Goal: Task Accomplishment & Management: Complete application form

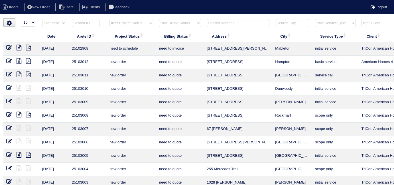
select select "15"
click at [120, 23] on select "filter Project Status -- Any Project Status -- new order assigned in progress f…" at bounding box center [132, 23] width 44 height 9
click at [110, 19] on select "filter Project Status -- Any Project Status -- new order assigned in progress f…" at bounding box center [132, 23] width 44 height 9
select select "field complete"
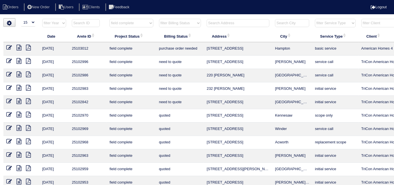
click at [167, 28] on th "filter Billing Status -- Any Billing Status -- need to quote quoted need to inv…" at bounding box center [180, 25] width 48 height 12
click at [167, 25] on select "filter Billing Status -- Any Billing Status -- need to quote quoted need to inv…" at bounding box center [180, 23] width 42 height 9
select select "need to quote"
click at [159, 19] on select "filter Billing Status -- Any Billing Status -- need to quote quoted need to inv…" at bounding box center [180, 23] width 42 height 9
select select "field complete"
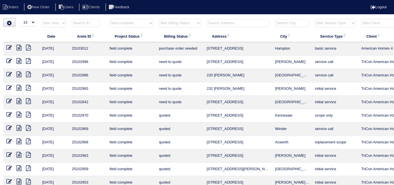
select select "need to quote"
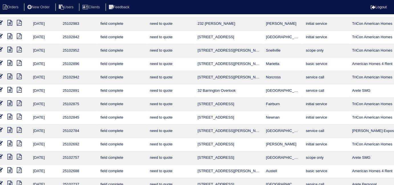
scroll to position [52, 103]
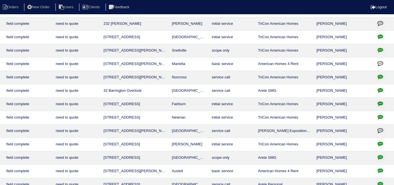
click at [383, 74] on icon "button" at bounding box center [381, 77] width 6 height 6
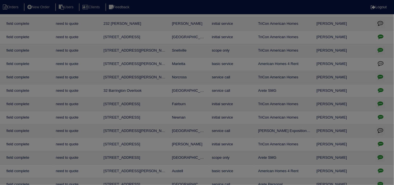
scroll to position [52, 99]
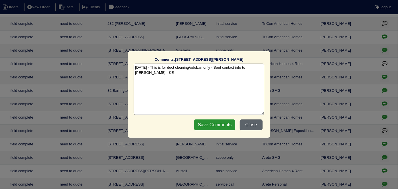
click at [252, 123] on button "Close" at bounding box center [251, 125] width 23 height 11
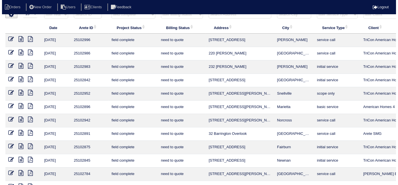
scroll to position [0, 0]
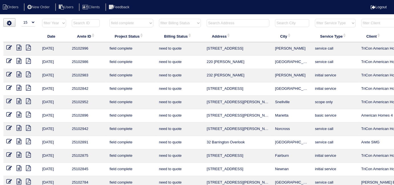
drag, startPoint x: 133, startPoint y: 21, endPoint x: 128, endPoint y: 26, distance: 7.1
click at [133, 21] on select "filter Project Status -- Any Project Status -- new order assigned in progress f…" at bounding box center [132, 23] width 44 height 9
select select
click at [110, 19] on select "filter Project Status -- Any Project Status -- new order assigned in progress f…" at bounding box center [132, 23] width 44 height 9
select select "need to quote"
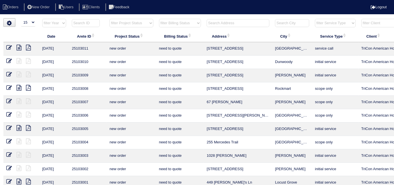
click at [166, 27] on th "filter Billing Status -- Any Billing Status -- need to quote quoted need to inv…" at bounding box center [180, 25] width 48 height 12
click at [165, 25] on select "filter Billing Status -- Any Billing Status -- need to quote quoted need to inv…" at bounding box center [180, 23] width 42 height 9
select select
click at [159, 19] on select "filter Billing Status -- Any Billing Status -- need to quote quoted need to inv…" at bounding box center [180, 23] width 42 height 9
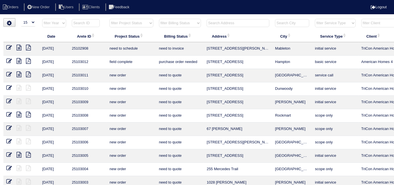
click at [212, 24] on input "text" at bounding box center [238, 23] width 63 height 8
type input "218"
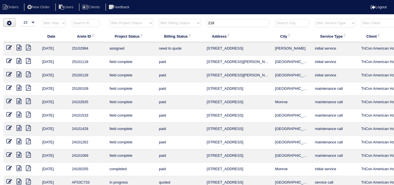
drag, startPoint x: 224, startPoint y: 25, endPoint x: 202, endPoint y: 25, distance: 22.2
click at [202, 25] on tr "filter Year -- Any Year -- 2025 2024 2023 2022 2021 2020 2019 filter Project St…" at bounding box center [250, 25] width 494 height 12
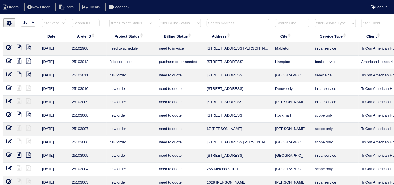
click at [230, 22] on input "text" at bounding box center [238, 23] width 63 height 8
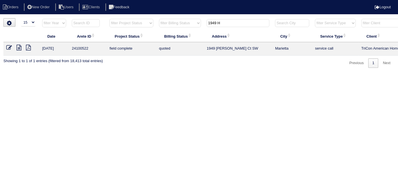
type input "1949 H"
click at [19, 48] on icon at bounding box center [19, 48] width 5 height 6
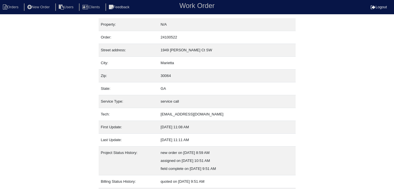
scroll to position [30, 0]
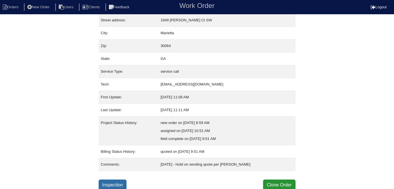
click at [112, 182] on link "Inspection" at bounding box center [113, 185] width 28 height 11
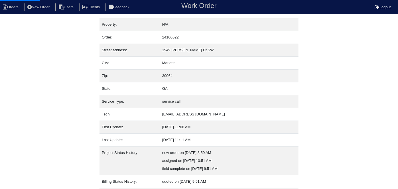
select select "0"
select select "Rheem"
select select "0"
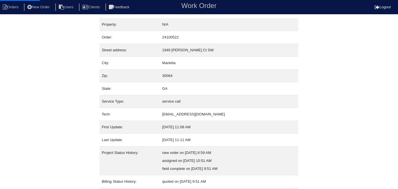
select select "0"
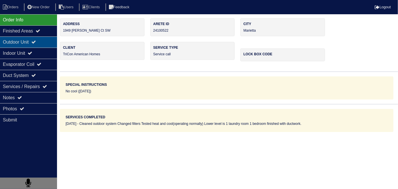
click at [26, 46] on div "Outdoor Unit" at bounding box center [28, 42] width 57 height 11
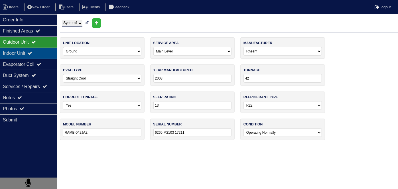
click at [26, 48] on div "Indoor Unit" at bounding box center [28, 53] width 57 height 11
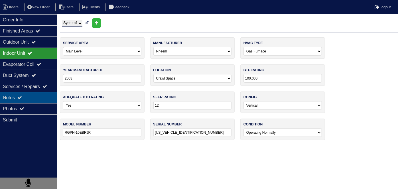
click at [34, 96] on div "Notes" at bounding box center [28, 97] width 57 height 11
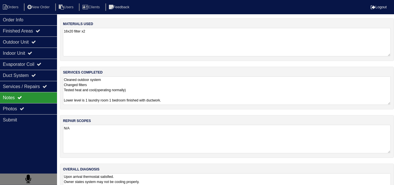
drag, startPoint x: 135, startPoint y: 137, endPoint x: 150, endPoint y: 135, distance: 14.7
click at [139, 136] on textarea "N/A" at bounding box center [227, 139] width 328 height 29
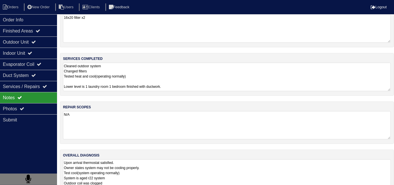
scroll to position [25, 0]
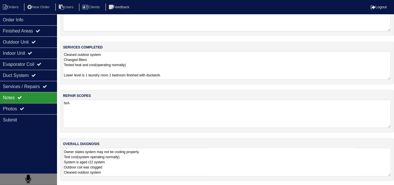
click at [189, 154] on textarea "Upon arrival thermostat satisfied. Owner states system may not be cooling prope…" at bounding box center [227, 162] width 328 height 29
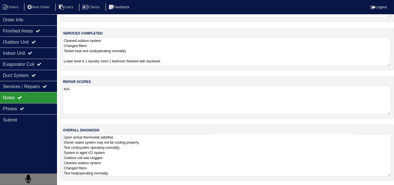
scroll to position [25, 0]
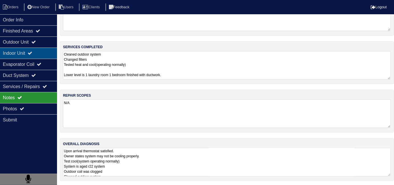
click at [13, 48] on div "Indoor Unit" at bounding box center [28, 53] width 57 height 11
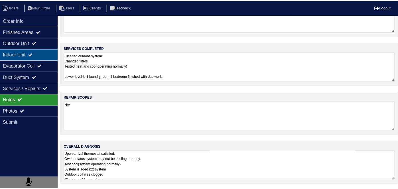
scroll to position [0, 0]
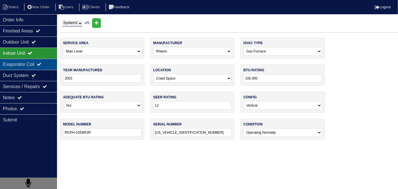
click at [15, 63] on div "Evaporator Coil" at bounding box center [28, 64] width 57 height 11
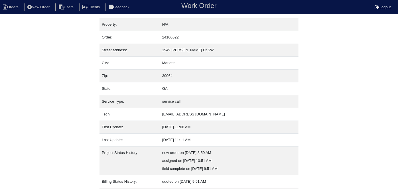
scroll to position [30, 0]
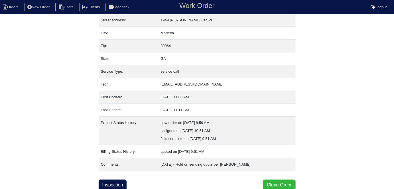
click at [281, 181] on button "Clone Order" at bounding box center [279, 185] width 32 height 11
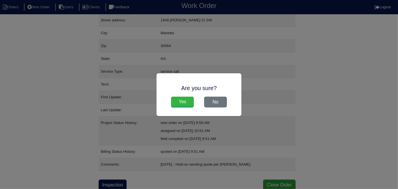
click at [187, 102] on input "Yes" at bounding box center [182, 102] width 23 height 11
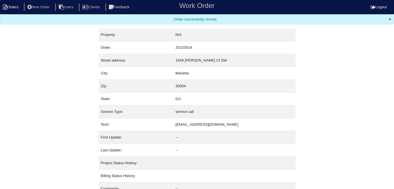
click at [16, 7] on li "Orders" at bounding box center [11, 7] width 23 height 8
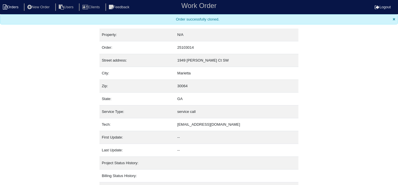
select select "15"
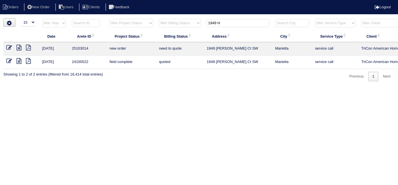
click at [7, 45] on icon at bounding box center [9, 48] width 6 height 6
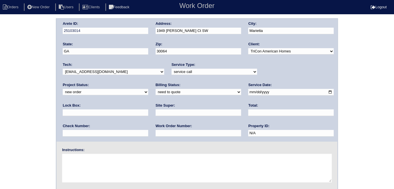
click at [125, 169] on textarea at bounding box center [197, 168] width 270 height 29
type textarea "d"
type textarea "S"
type textarea "D"
type textarea "A/C drain line clogged [PHONE_NUMBER]"
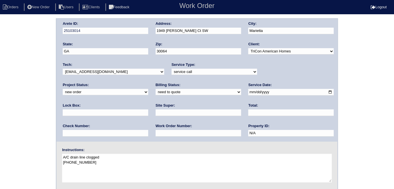
click at [5, 70] on div "Arete ID: 25103014 Address: 1949 [PERSON_NAME] Ct SW City: [GEOGRAPHIC_DATA] St…" at bounding box center [197, 133] width 394 height 231
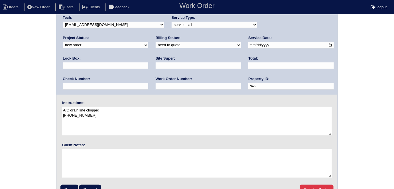
scroll to position [58, 0]
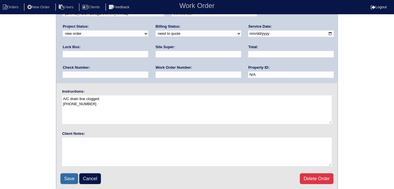
click at [68, 175] on input "Save" at bounding box center [69, 178] width 18 height 11
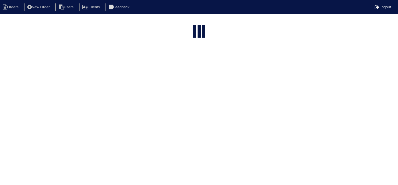
select select "15"
type input "1949 H"
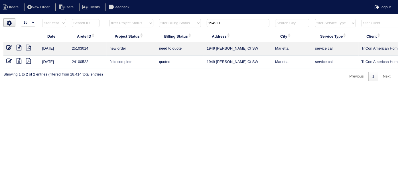
click at [8, 63] on icon at bounding box center [9, 61] width 6 height 6
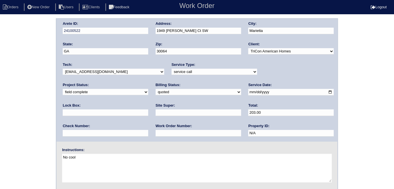
click at [30, 131] on div "Arete ID: 24100522 Address: 1949 [PERSON_NAME] Ct SW City: [GEOGRAPHIC_DATA] St…" at bounding box center [197, 133] width 394 height 231
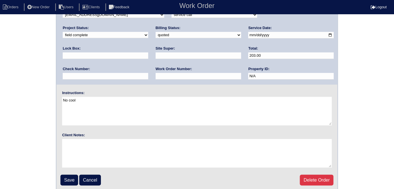
scroll to position [58, 0]
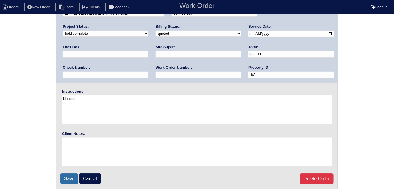
click at [69, 173] on input "Save" at bounding box center [69, 178] width 18 height 11
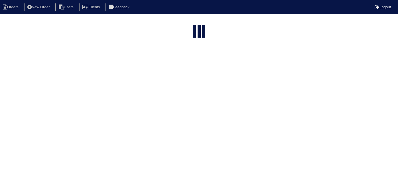
select select "15"
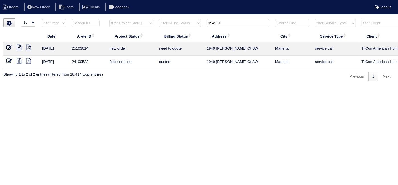
drag, startPoint x: 226, startPoint y: 19, endPoint x: 137, endPoint y: -8, distance: 93.0
click at [137, 0] on html "Orders New Order Users Clients Feedback Logout Orders New Order Users Clients M…" at bounding box center [199, 43] width 398 height 87
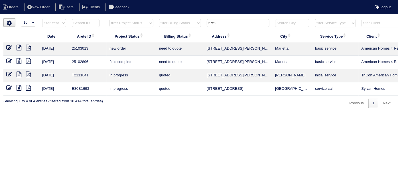
type input "2752"
click at [18, 48] on icon at bounding box center [19, 48] width 5 height 6
drag, startPoint x: 221, startPoint y: 21, endPoint x: 154, endPoint y: 12, distance: 67.1
click at [158, 15] on html "Orders New Order Users Clients Feedback Logout Orders New Order Users Clients M…" at bounding box center [199, 57] width 398 height 114
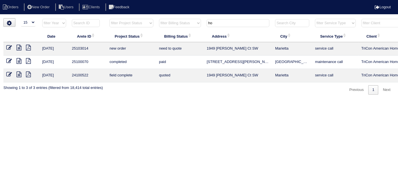
type input "h"
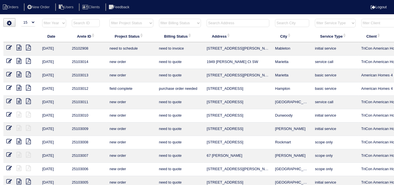
click at [233, 26] on input "text" at bounding box center [238, 23] width 63 height 8
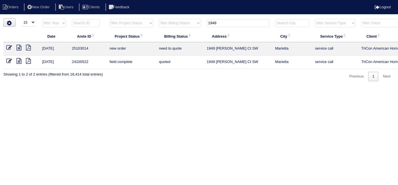
type input "1949"
click at [10, 47] on icon at bounding box center [9, 48] width 6 height 6
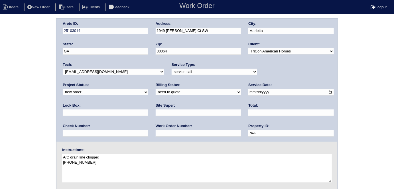
click at [256, 51] on select "-select- TriCon American Homes American Homes 4 Rent First Key Homes Zillow The…" at bounding box center [291, 51] width 86 height 6
click at [249, 48] on select "-select- TriCon American Homes American Homes 4 Rent First Key Homes Zillow The…" at bounding box center [291, 51] width 86 height 6
click at [255, 52] on select "-select- TriCon American Homes American Homes 4 Rent First Key Homes Zillow The…" at bounding box center [291, 51] width 86 height 6
select select "11"
click at [249, 48] on select "-select- TriCon American Homes American Homes 4 Rent First Key Homes Zillow The…" at bounding box center [291, 51] width 86 height 6
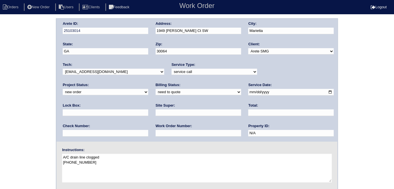
click at [0, 116] on div "Arete ID: 25103014 Address: 1949 Hobson Ct SW City: Marietta State: GA Zip: 300…" at bounding box center [197, 133] width 394 height 231
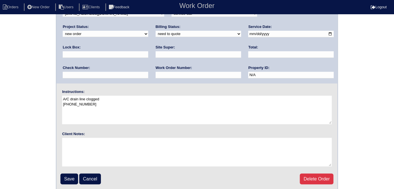
scroll to position [58, 0]
click at [71, 177] on input "Save" at bounding box center [69, 178] width 18 height 11
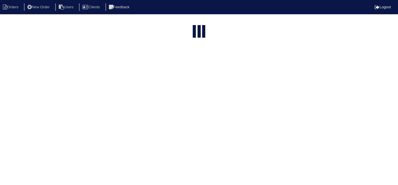
select select "15"
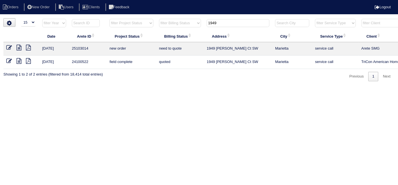
drag, startPoint x: 228, startPoint y: 25, endPoint x: 179, endPoint y: 23, distance: 49.1
click at [179, 23] on tr "filter Year -- Any Year -- 2025 2024 2023 2022 2021 2020 2019 filter Project St…" at bounding box center [250, 25] width 494 height 12
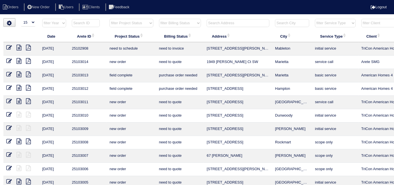
click at [372, 21] on select "filter Client -- Any Client -- Alan Luther American Homes 4 Rent Arete Personal…" at bounding box center [388, 23] width 53 height 9
click at [362, 19] on select "filter Client -- Any Client -- Alan Luther American Homes 4 Rent Arete Personal…" at bounding box center [388, 23] width 53 height 9
select select "Arete SMG"
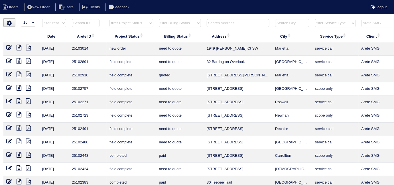
click at [226, 23] on input "text" at bounding box center [238, 23] width 63 height 8
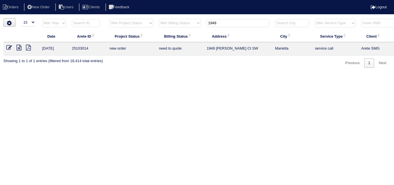
type input "1949"
select select "Arete SMG"
type input "1949"
drag, startPoint x: 392, startPoint y: 23, endPoint x: 355, endPoint y: 27, distance: 37.0
click at [355, 27] on tr "filter Year -- Any Year -- 2025 2024 2023 2022 2021 2020 2019 filter Project St…" at bounding box center [250, 25] width 494 height 12
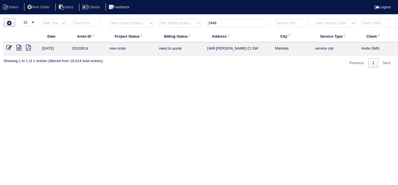
select select
click at [362, 19] on select "filter Client -- Any Client -- Alan Luther American Homes 4 Rent Arete Personal…" at bounding box center [388, 23] width 53 height 9
type input "1949"
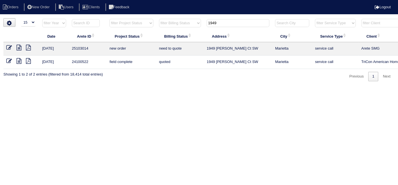
click at [10, 60] on icon at bounding box center [9, 61] width 6 height 6
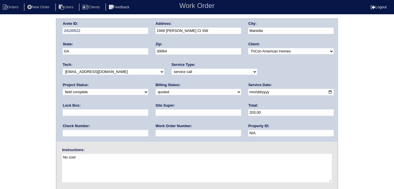
click at [273, 51] on select "-select- TriCon American Homes American Homes 4 Rent First Key Homes Zillow The…" at bounding box center [291, 51] width 86 height 6
select select "11"
click at [249, 48] on select "-select- TriCon American Homes American Homes 4 Rent First Key Homes Zillow The…" at bounding box center [291, 51] width 86 height 6
click at [0, 119] on div "Arete ID: 24100522 Address: 1949 [PERSON_NAME] Ct SW City: [GEOGRAPHIC_DATA] St…" at bounding box center [197, 133] width 394 height 231
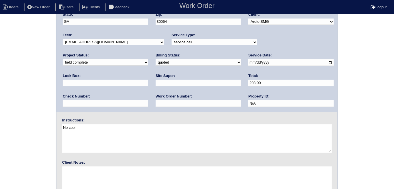
scroll to position [48, 0]
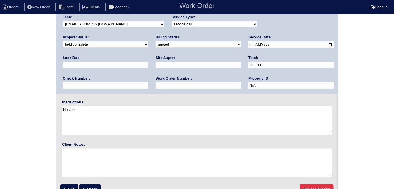
click at [72, 100] on label "Instructions:" at bounding box center [73, 102] width 23 height 5
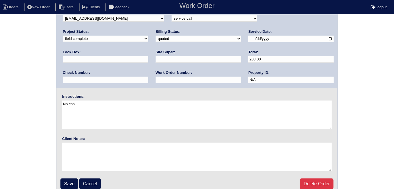
scroll to position [58, 0]
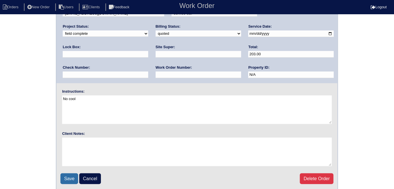
click at [65, 176] on input "Save" at bounding box center [69, 178] width 18 height 11
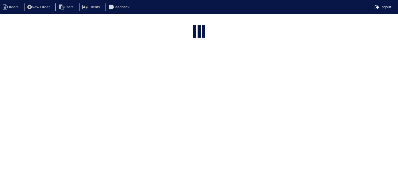
select select "15"
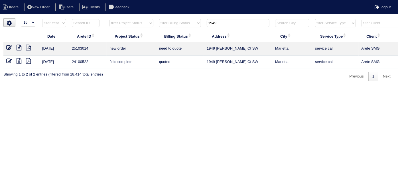
drag, startPoint x: 221, startPoint y: 22, endPoint x: 157, endPoint y: 5, distance: 66.8
click at [167, 18] on body "Orders New Order Users Clients Feedback Logout Orders New Order Users Clients M…" at bounding box center [199, 49] width 398 height 63
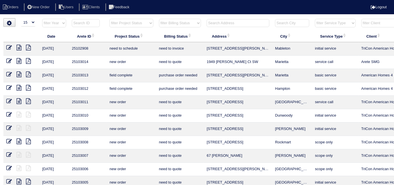
click at [230, 25] on input "text" at bounding box center [238, 23] width 63 height 8
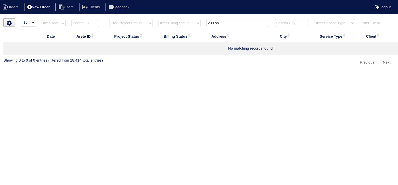
type input "239 sh"
click at [44, 6] on li "New Order" at bounding box center [39, 7] width 30 height 8
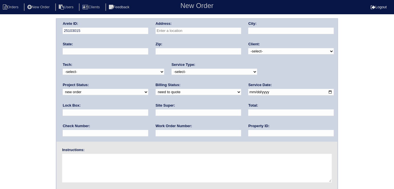
click at [195, 29] on input "text" at bounding box center [199, 31] width 86 height 7
type input "[STREET_ADDRESS]"
type input "[PERSON_NAME]"
type input "GA"
type input "30253"
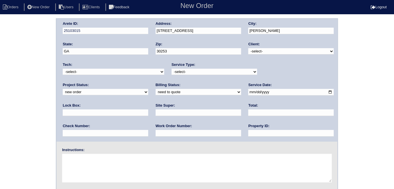
click at [268, 52] on select "-select- TriCon American Homes American Homes 4 Rent First Key Homes Zillow The…" at bounding box center [291, 51] width 86 height 6
select select "1"
click at [249, 48] on select "-select- TriCon American Homes American Homes 4 Rent First Key Homes Zillow The…" at bounding box center [291, 51] width 86 height 6
click at [181, 75] on div "Service Type: -select- initial service basic service maintenance call replaceme…" at bounding box center [215, 70] width 86 height 16
click at [181, 72] on select "-select- initial service basic service maintenance call replacement scope servi…" at bounding box center [215, 72] width 86 height 6
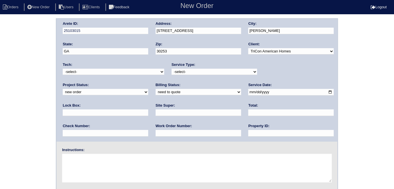
select select "scope only"
click at [172, 69] on select "-select- initial service basic service maintenance call replacement scope servi…" at bounding box center [215, 72] width 86 height 6
click at [148, 110] on input "text" at bounding box center [106, 113] width 86 height 7
type input "9310"
drag, startPoint x: 239, startPoint y: 93, endPoint x: 230, endPoint y: 95, distance: 9.9
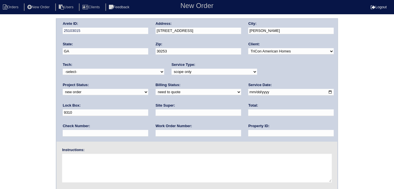
click at [248, 93] on input "date" at bounding box center [291, 92] width 86 height 7
type input "[DATE]"
drag, startPoint x: 188, startPoint y: 134, endPoint x: 188, endPoint y: 129, distance: 4.3
click at [248, 134] on input "text" at bounding box center [291, 133] width 86 height 7
type input "N/A"
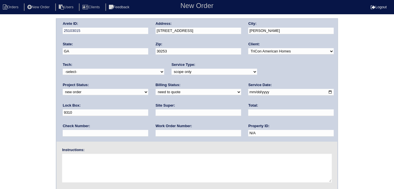
click at [156, 112] on input "text" at bounding box center [199, 113] width 86 height 7
type input "[PERSON_NAME]"
click at [81, 157] on textarea at bounding box center [197, 168] width 270 height 29
type textarea "Scope for service/repairs needed"
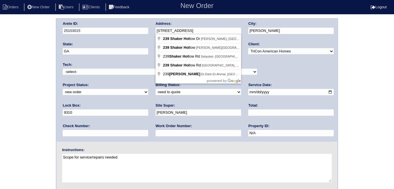
click at [137, 33] on div "Arete ID: 25103015 Address: [STREET_ADDRESS] City: [PERSON_NAME] State: [GEOGRA…" at bounding box center [196, 80] width 281 height 123
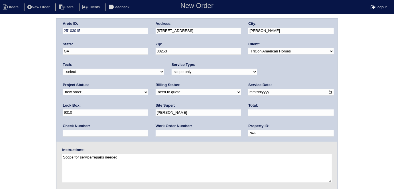
click at [0, 32] on div "Arete ID: 25103015 Address: [STREET_ADDRESS] City: [PERSON_NAME] State: [GEOGRA…" at bounding box center [197, 133] width 394 height 231
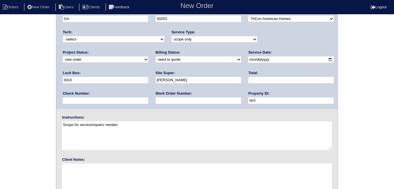
scroll to position [58, 0]
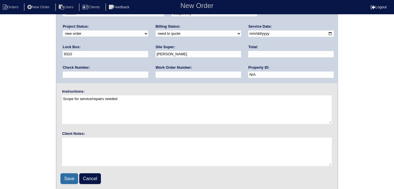
click at [72, 181] on input "Save" at bounding box center [69, 178] width 18 height 11
